Goal: Information Seeking & Learning: Learn about a topic

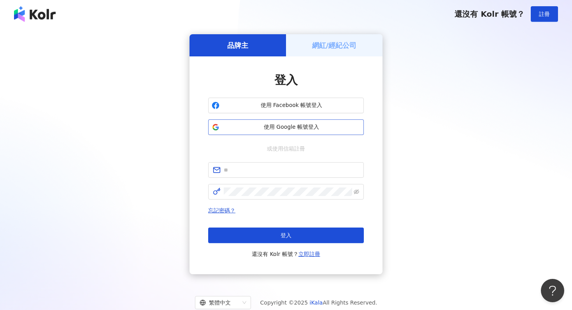
click at [286, 128] on span "使用 Google 帳號登入" at bounding box center [292, 127] width 138 height 8
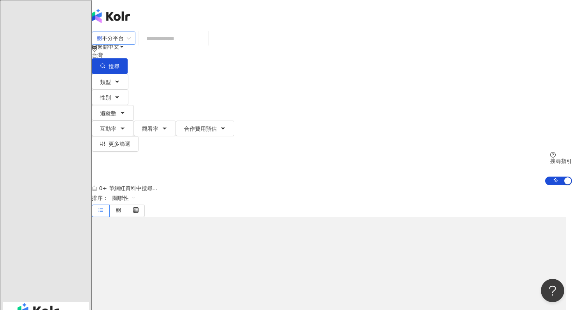
click at [124, 44] on div "不分平台" at bounding box center [110, 38] width 27 height 12
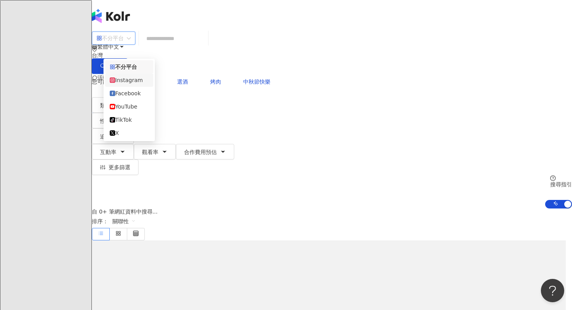
click at [141, 82] on div "Instagram" at bounding box center [129, 80] width 39 height 9
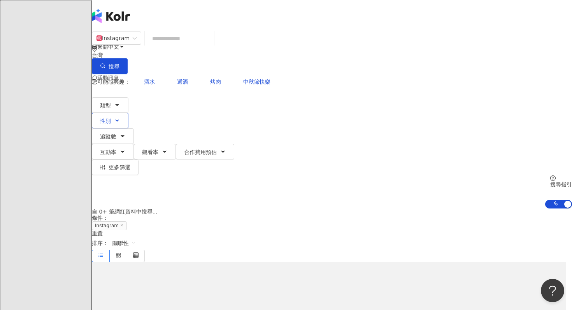
click at [128, 113] on button "性別" at bounding box center [110, 121] width 37 height 16
click at [181, 46] on input "search" at bounding box center [179, 38] width 63 height 15
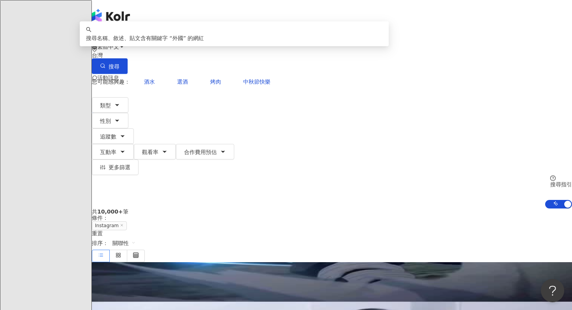
type input "*"
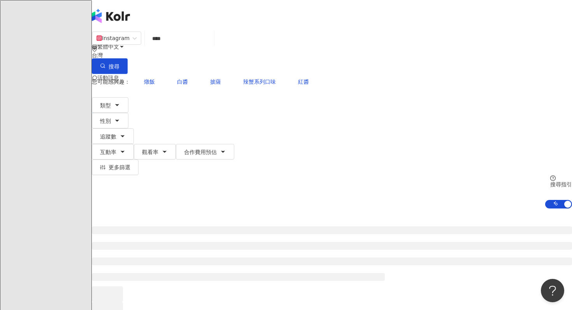
click at [490, 209] on div at bounding box center [332, 271] width 480 height 125
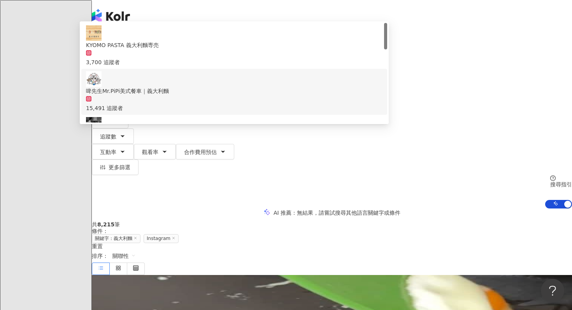
click at [189, 41] on input "****" at bounding box center [179, 38] width 63 height 15
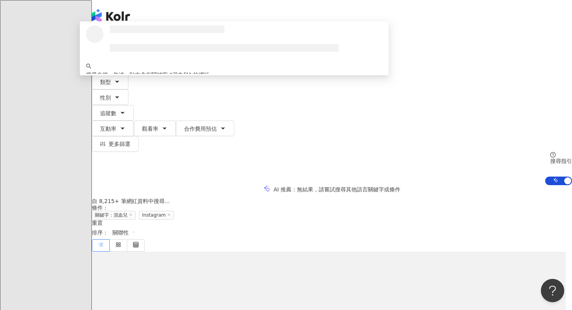
type input "***"
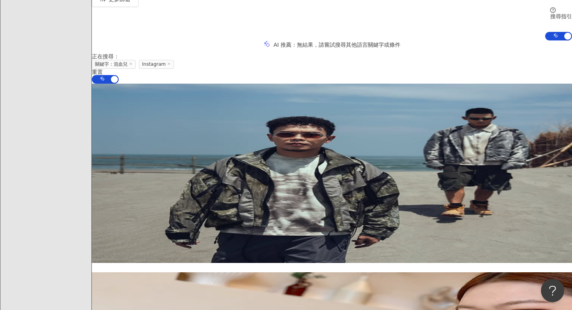
scroll to position [145, 0]
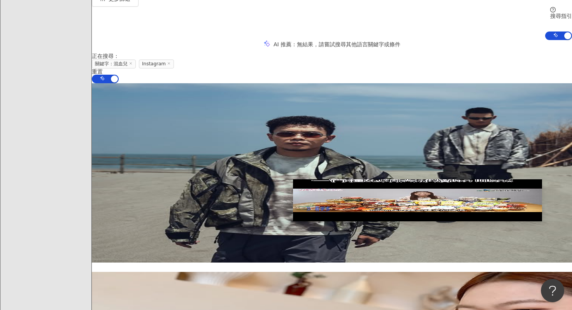
click at [310, 202] on img at bounding box center [417, 200] width 249 height 42
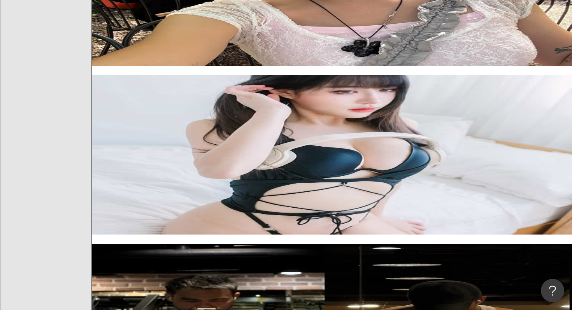
scroll to position [662, 0]
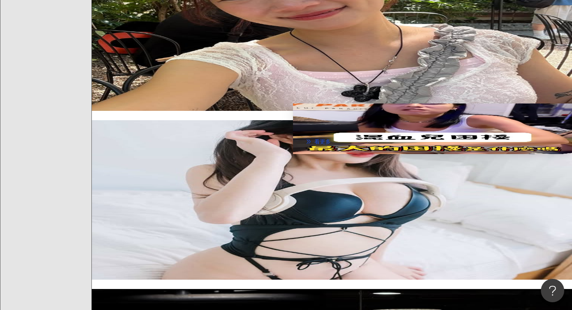
click at [314, 128] on img at bounding box center [432, 129] width 279 height 51
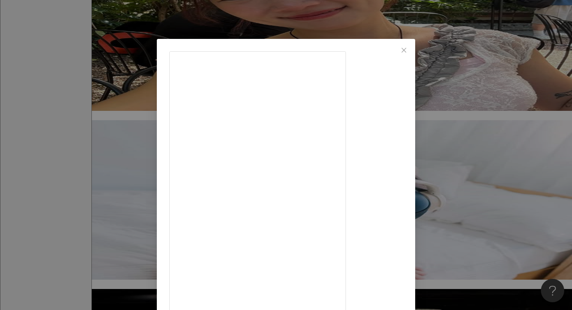
scroll to position [11, 0]
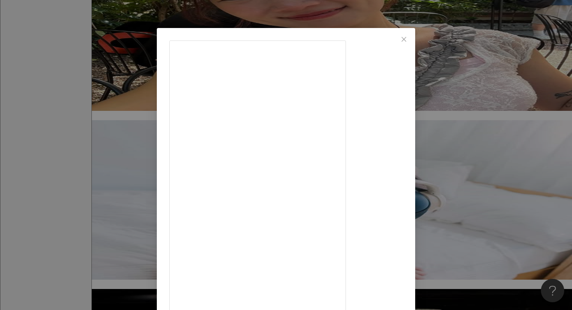
click at [484, 152] on div "VS MEDIA Taiwan 2025/8/20 刻板印象全都來 #混血兒 創作人 YC AKA.潛水教練運動按摩師DJ @troublemakeryc x…" at bounding box center [286, 155] width 572 height 310
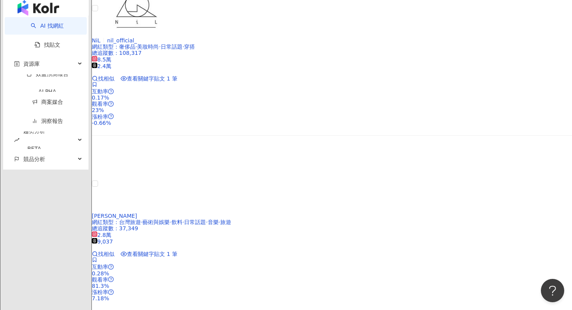
scroll to position [1403, 0]
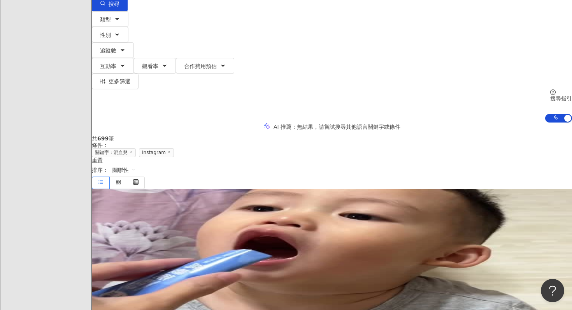
scroll to position [0, 0]
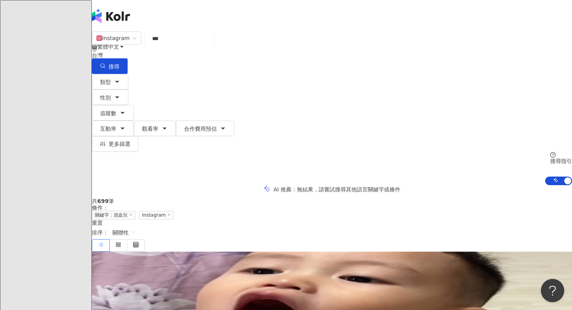
click at [164, 85] on div "類型 性別 追蹤數 互動率 觀看率 合作費用預估 更多篩選 不限 女 男 其他 搜尋指引 AI 開啟 AI 關閉" at bounding box center [332, 129] width 480 height 111
click at [128, 90] on button "性別" at bounding box center [110, 98] width 37 height 16
click at [106, 68] on label "女" at bounding box center [97, 64] width 18 height 9
click at [134, 105] on button "追蹤數" at bounding box center [113, 113] width 42 height 16
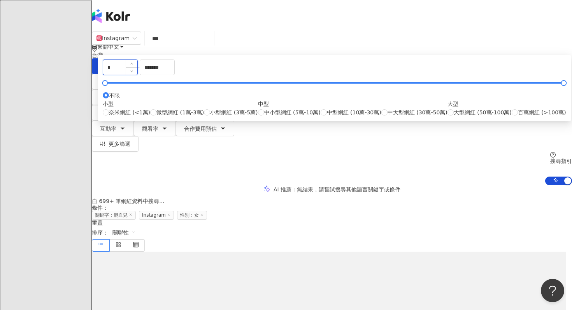
click at [137, 75] on input "*" at bounding box center [120, 67] width 34 height 15
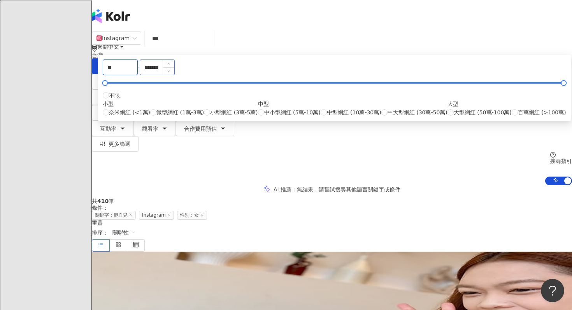
type input "*"
type input "*****"
click at [174, 75] on input "*******" at bounding box center [157, 67] width 34 height 15
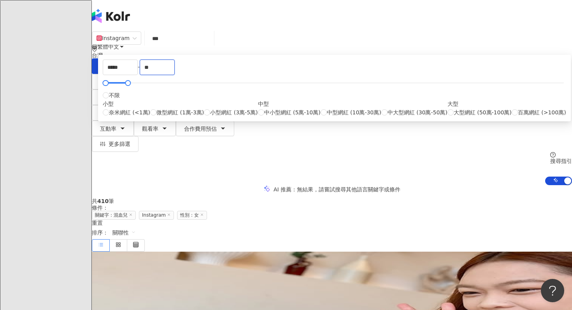
type input "*"
type input "******"
click at [455, 185] on div "AI 推薦 ： 無結果，請嘗試搜尋其他語言關鍵字或條件" at bounding box center [332, 189] width 480 height 8
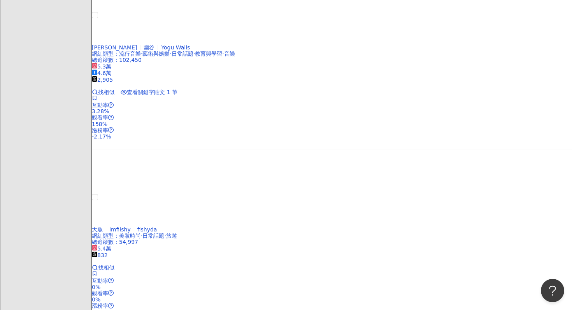
scroll to position [946, 0]
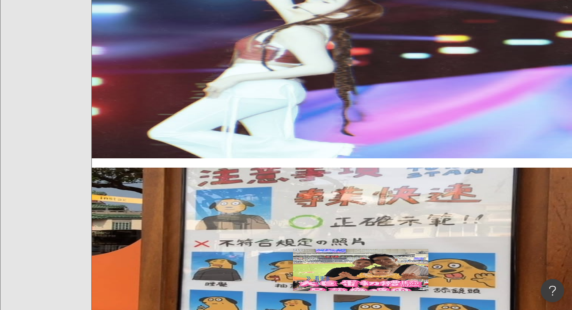
click at [311, 274] on img at bounding box center [360, 270] width 135 height 42
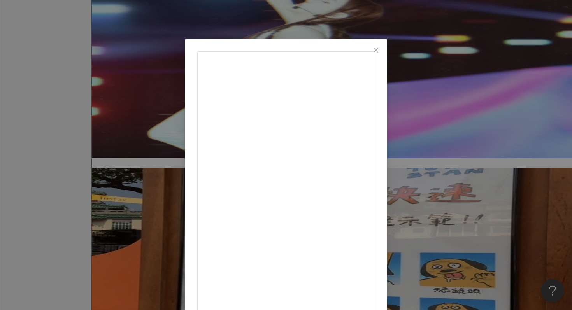
scroll to position [30, 0]
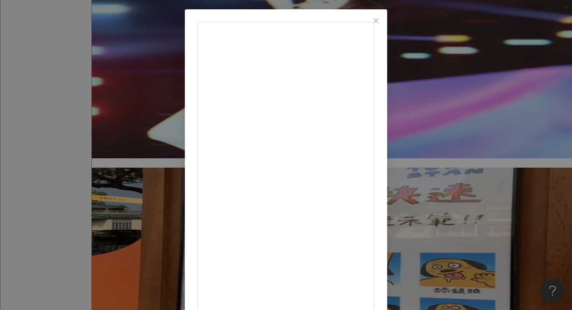
click at [493, 145] on div "戴祖雄Hero Tai 2025/5/27 你是不是也覺得內內有潛力成為「最萌應援團」呢？👶🏼📣💃 #內內 #佳娜 #祖雄 #佳娜祖雄蒳家人 #混血 #混血兒…" at bounding box center [286, 155] width 572 height 310
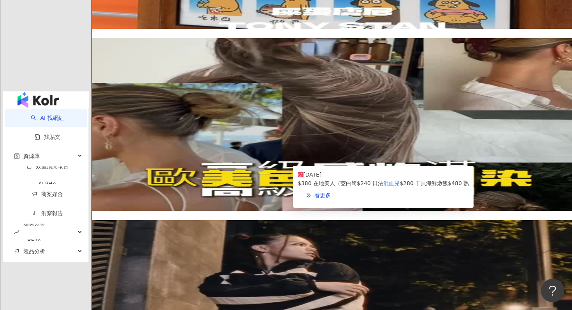
scroll to position [1528, 0]
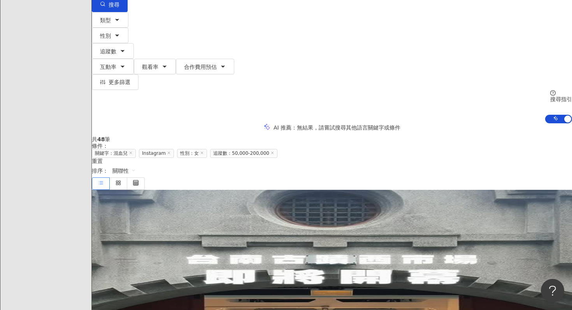
scroll to position [108, 0]
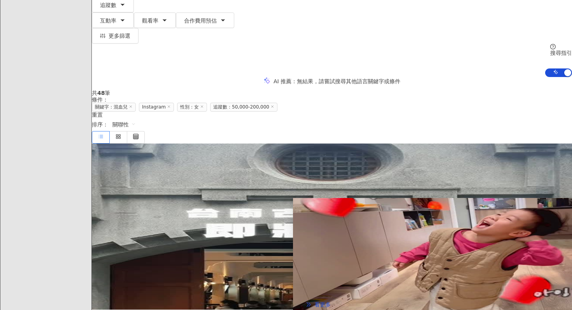
click at [315, 227] on img at bounding box center [432, 257] width 279 height 119
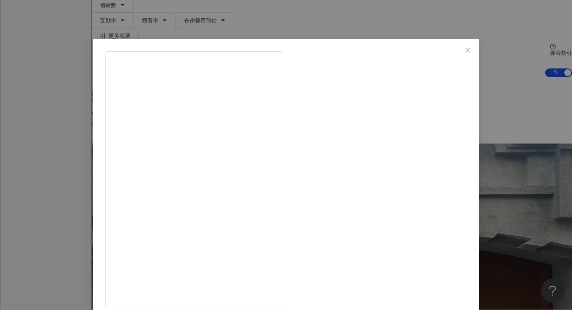
click at [508, 114] on div "秋姮教越語 2025/2/18 261 1 查看原始貼文" at bounding box center [286, 155] width 572 height 310
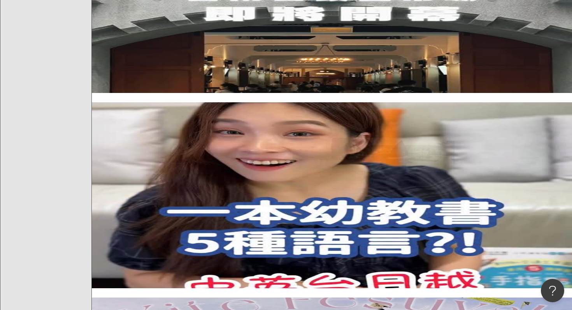
scroll to position [439, 0]
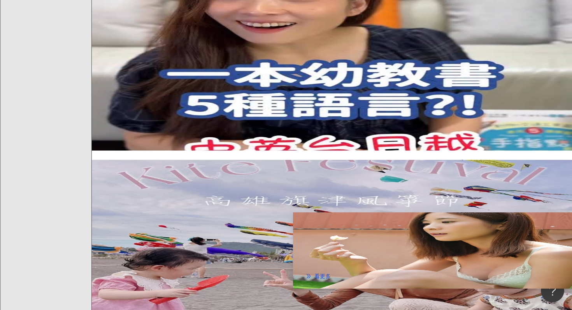
click at [308, 236] on img at bounding box center [432, 251] width 279 height 76
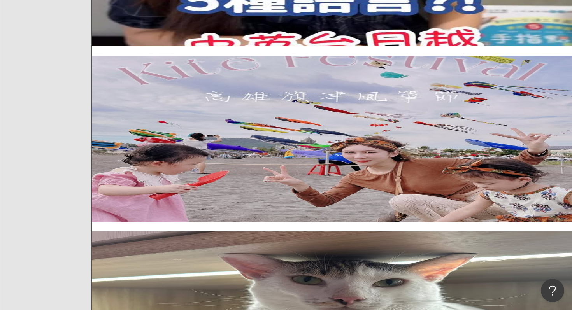
scroll to position [570, 0]
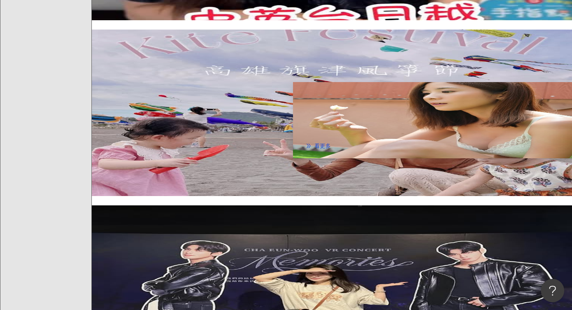
click at [317, 105] on img at bounding box center [432, 120] width 279 height 76
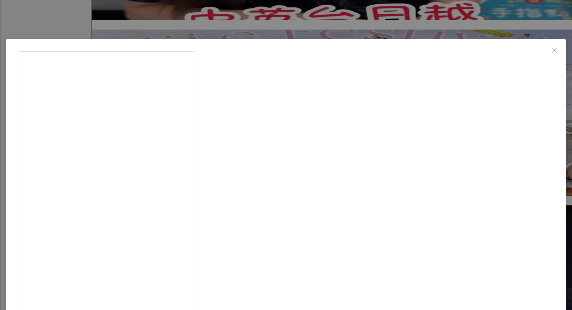
scroll to position [54, 0]
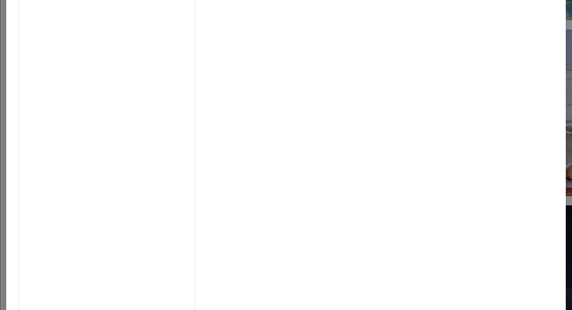
click at [462, 84] on div "人妻丁丁 日常 2025/6/7 我：老公你知道嗎，我帶波波去樓下早餐店，店員問我他是不是混血兒 😲 老爺：他們不是有見過我嗎？哦……我懂啦，原來是看到我深邃…" at bounding box center [286, 155] width 572 height 310
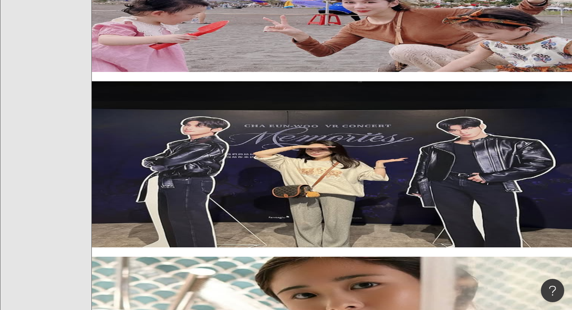
scroll to position [752, 0]
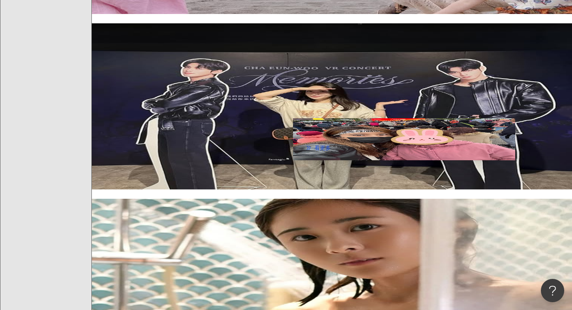
click at [311, 146] on img at bounding box center [404, 139] width 222 height 42
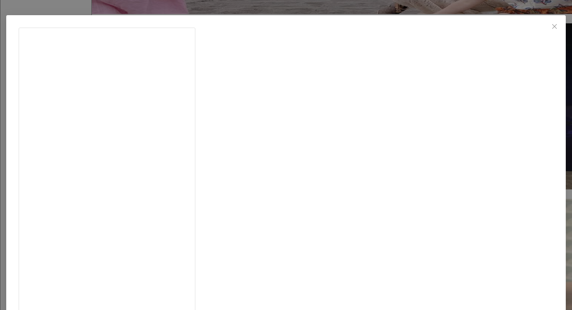
scroll to position [25, 0]
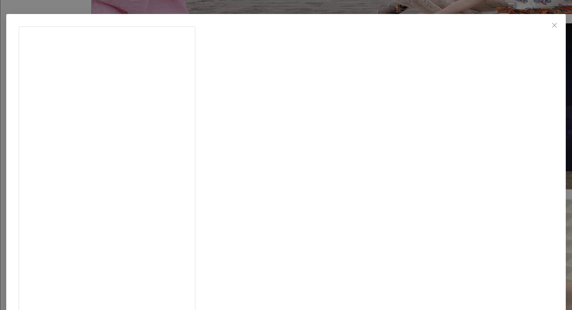
click at [470, 158] on div "李宣榕Sharon Lee 2025/3/30 隱藏 24 查看原始貼文" at bounding box center [286, 155] width 572 height 310
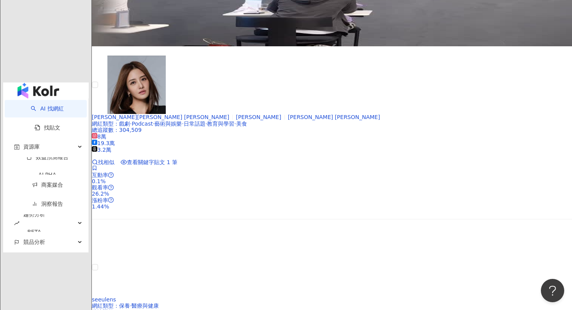
scroll to position [1269, 0]
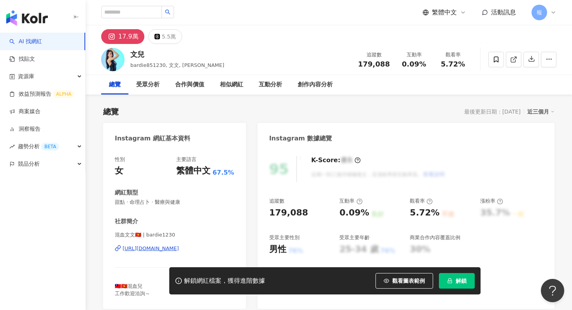
click at [159, 248] on div "[URL][DOMAIN_NAME]" at bounding box center [151, 248] width 56 height 7
